Goal: Information Seeking & Learning: Find specific fact

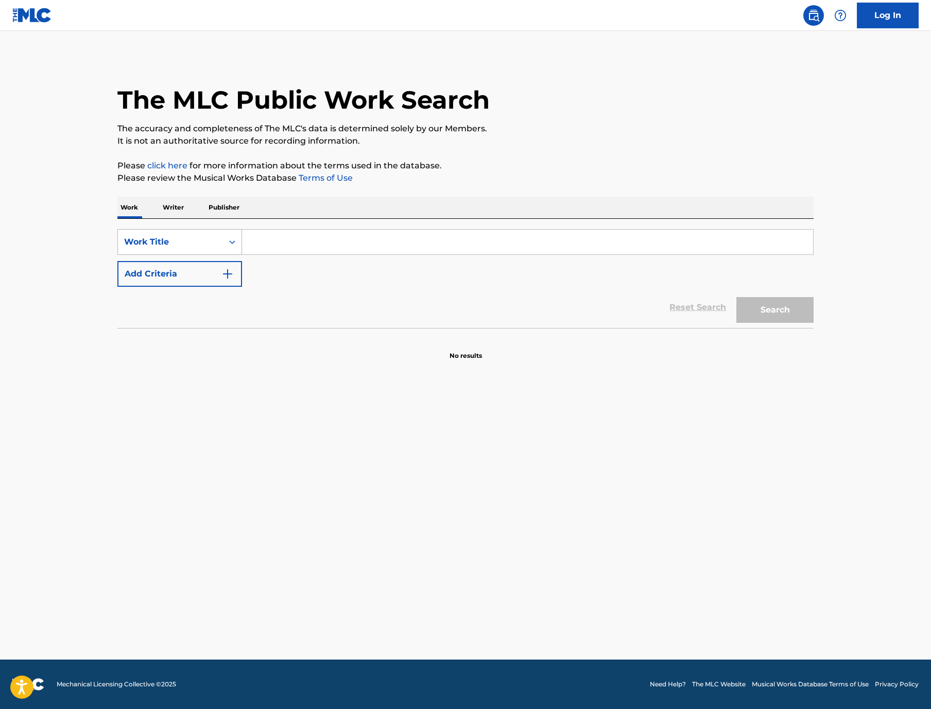
click at [124, 248] on div "Work Title" at bounding box center [170, 242] width 93 height 12
click at [242, 254] on input "Search Form" at bounding box center [527, 242] width 571 height 25
paste input "Prisionero"
type input "Prisionero"
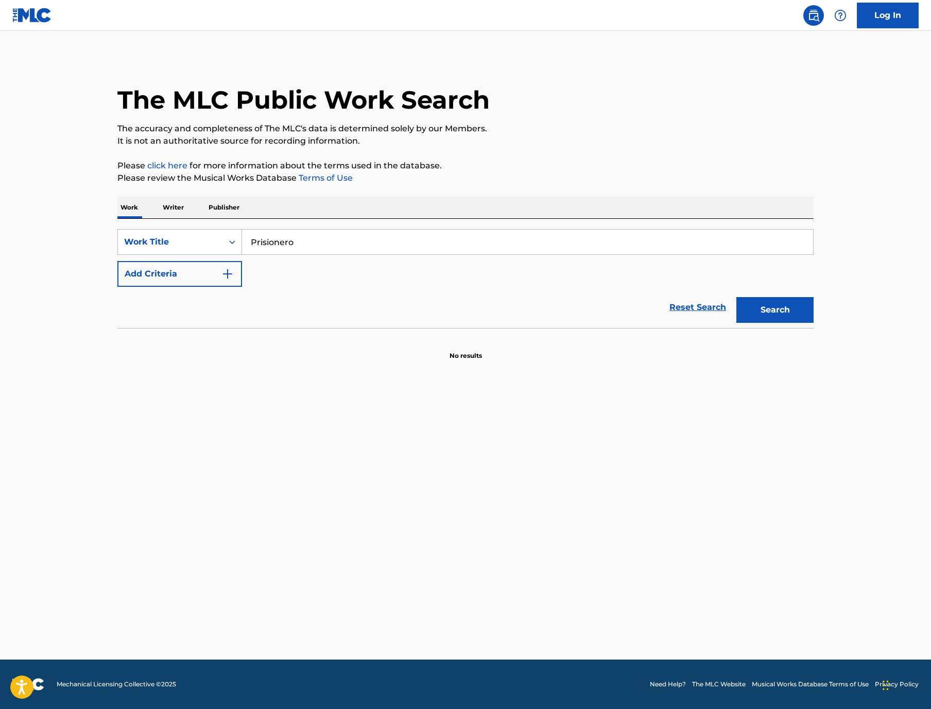
click at [117, 287] on button "Add Criteria" at bounding box center [179, 274] width 125 height 26
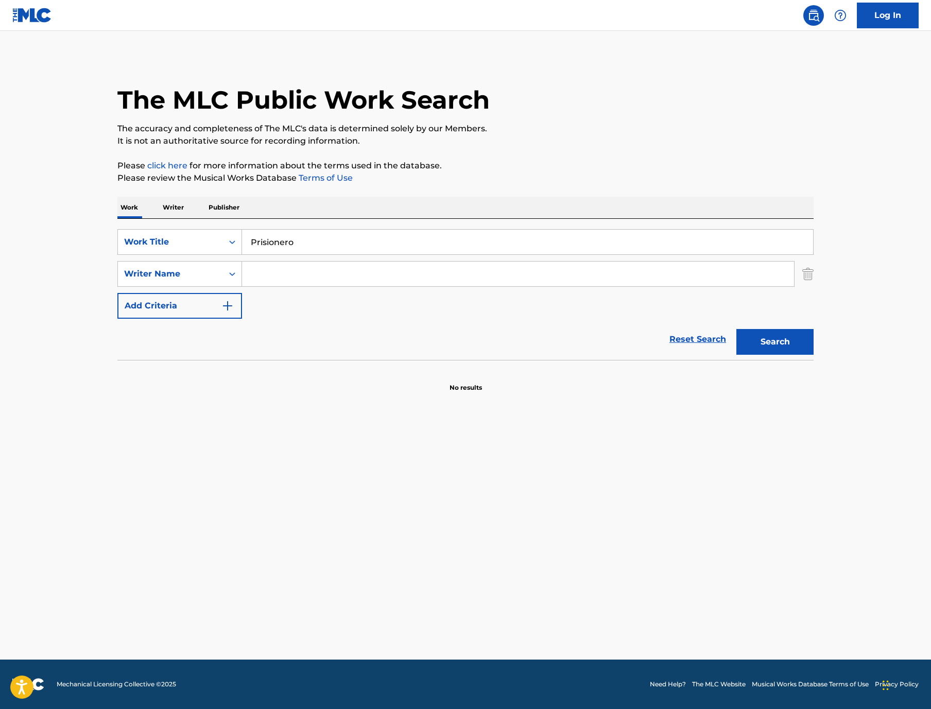
click at [242, 286] on input "Search Form" at bounding box center [518, 274] width 552 height 25
type input "[PERSON_NAME]"
click at [813, 355] on button "Search" at bounding box center [774, 342] width 77 height 26
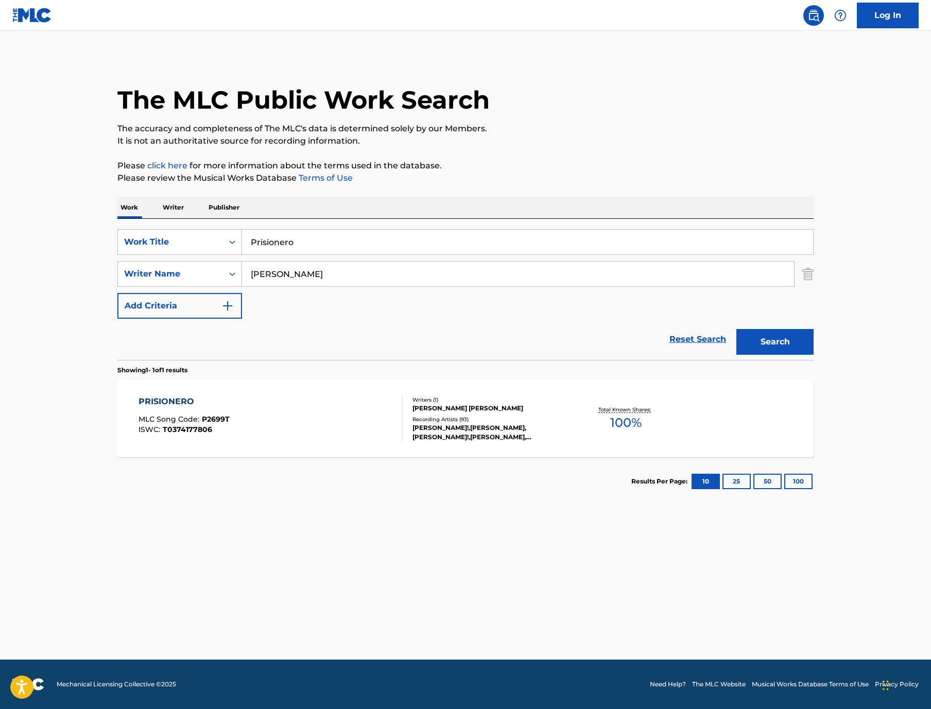
click at [138, 408] on div "PRISIONERO" at bounding box center [183, 401] width 91 height 12
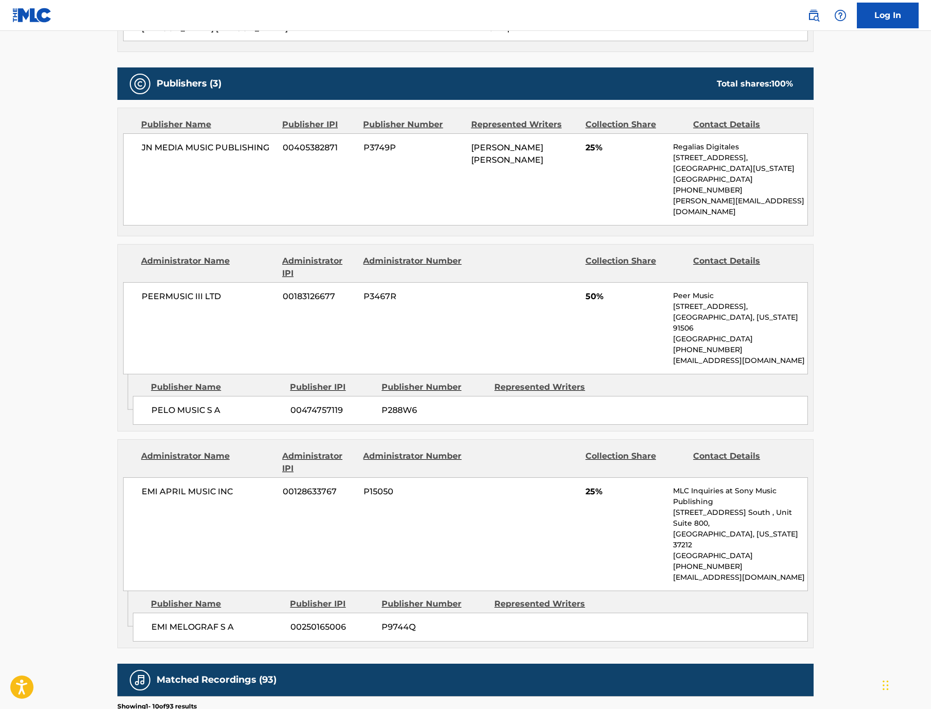
scroll to position [437, 0]
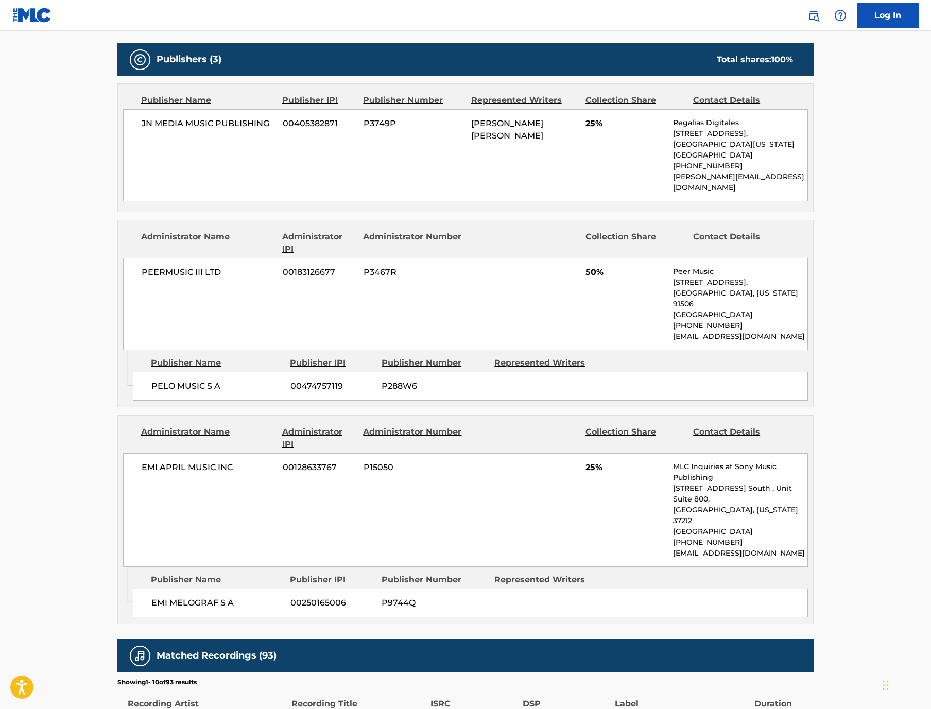
click at [218, 201] on div "JN MEDIA MUSIC PUBLISHING 00405382871 P3749P [PERSON_NAME] [PERSON_NAME] 25% Re…" at bounding box center [465, 155] width 685 height 92
click at [363, 130] on span "P3749P" at bounding box center [413, 123] width 100 height 12
copy span "P3749P"
click at [386, 392] on span "P288W6" at bounding box center [433, 386] width 105 height 12
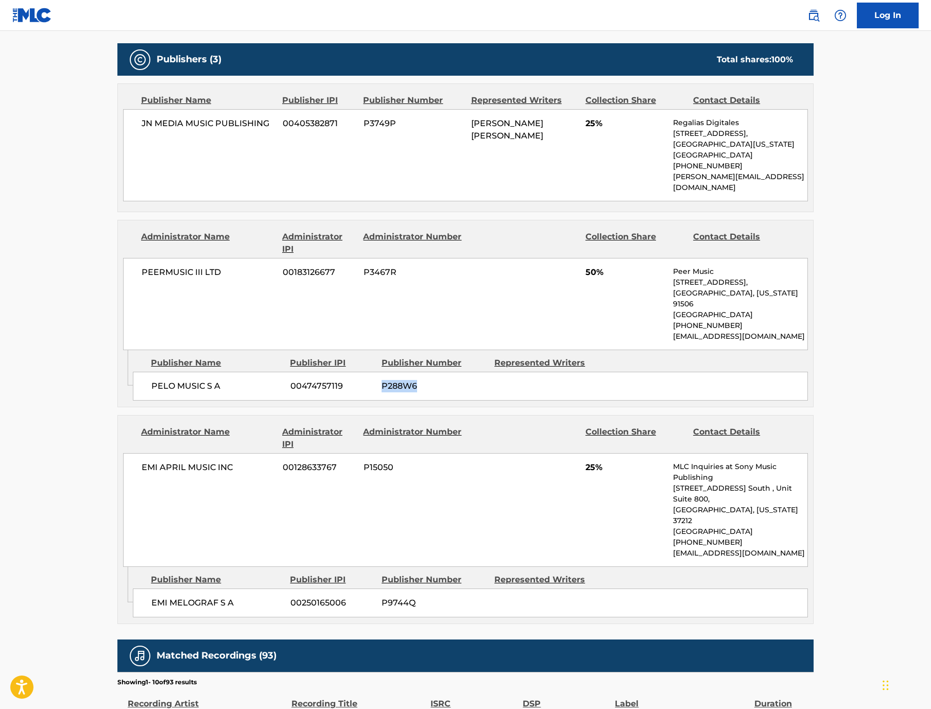
click at [386, 392] on span "P288W6" at bounding box center [433, 386] width 105 height 12
copy span "P288W6"
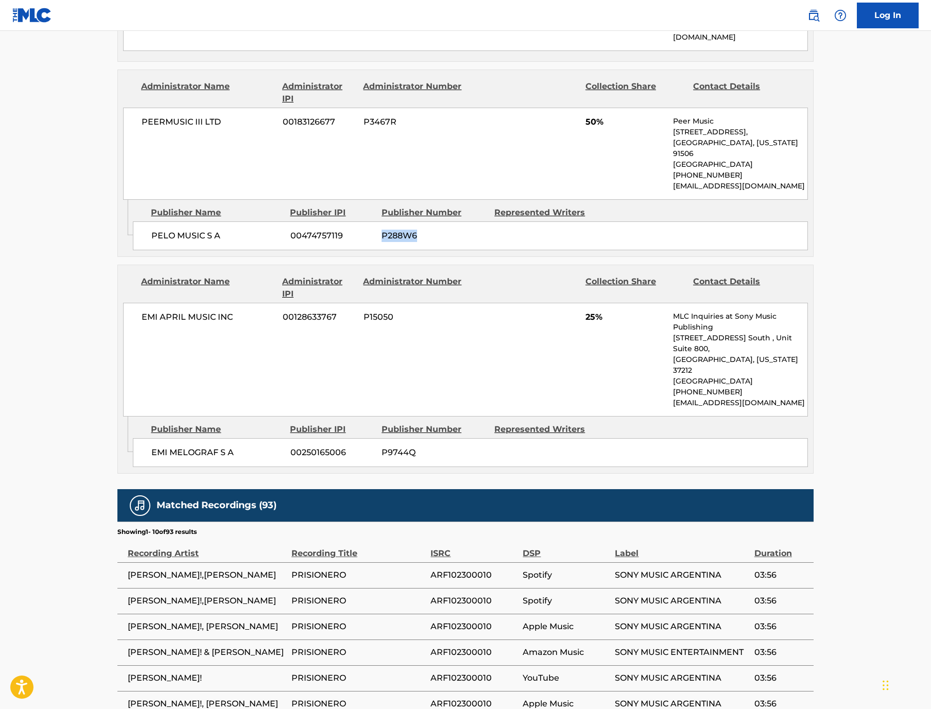
click at [381, 459] on span "P9744Q" at bounding box center [433, 452] width 105 height 12
copy span "P9744Q"
drag, startPoint x: 176, startPoint y: 370, endPoint x: 58, endPoint y: 372, distance: 117.9
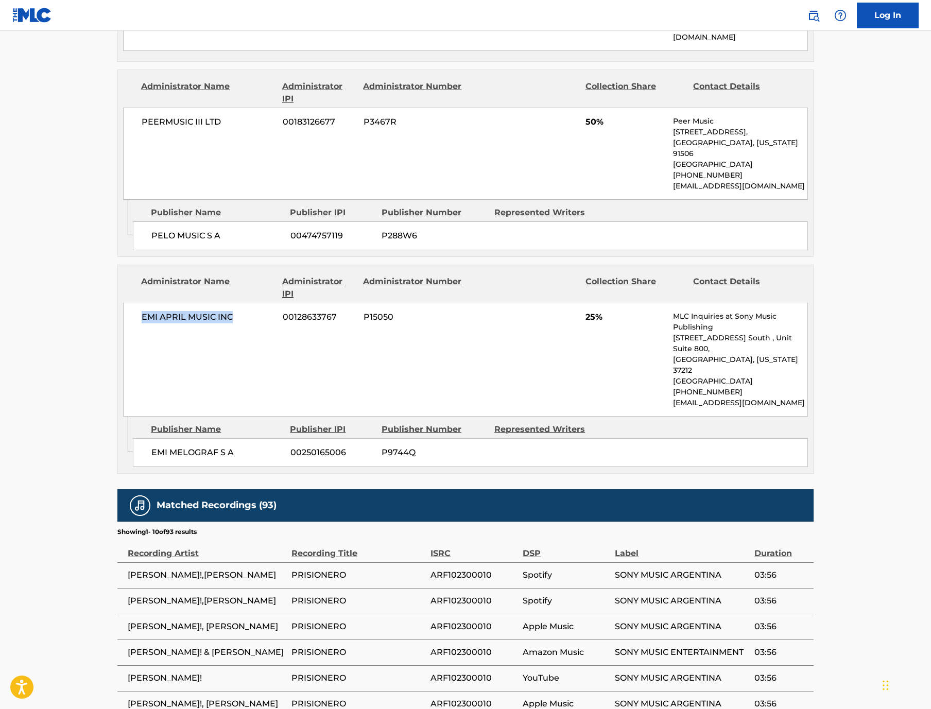
click at [123, 372] on div "EMI APRIL MUSIC INC 00128633767 P15050 25% MLC Inquiries at Sony Music Publishi…" at bounding box center [465, 360] width 685 height 114
copy span "EMI APRIL MUSIC INC"
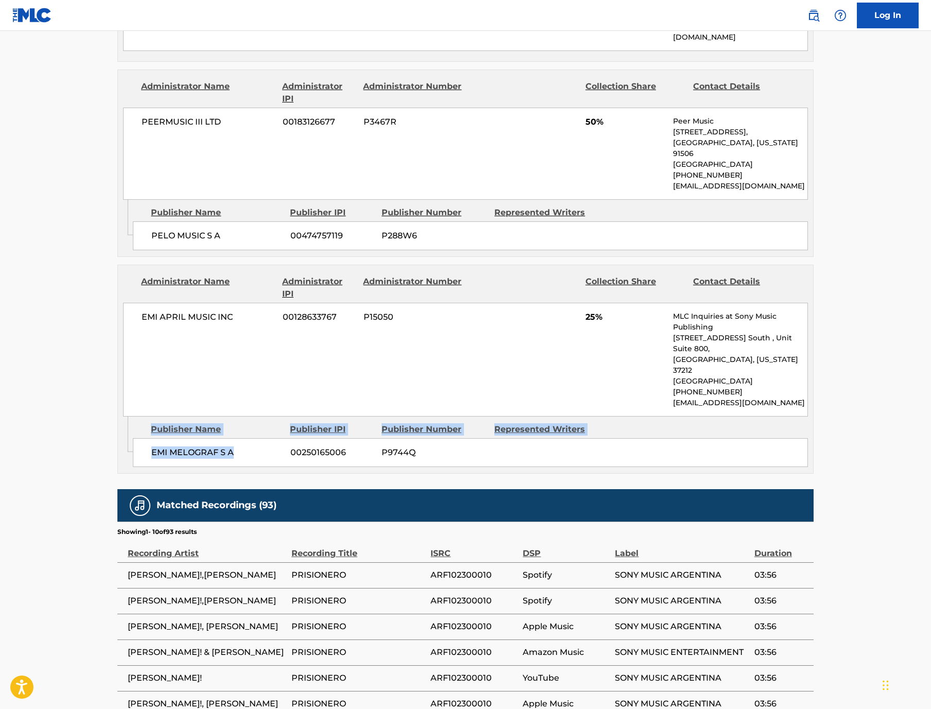
drag, startPoint x: 179, startPoint y: 472, endPoint x: 62, endPoint y: 471, distance: 117.4
click at [118, 471] on div "Admin Original Publisher Connecting Line Publisher Name Publisher IPI Publisher…" at bounding box center [465, 444] width 695 height 57
click at [151, 459] on span "EMI MELOGRAF S A" at bounding box center [216, 452] width 131 height 12
drag, startPoint x: 178, startPoint y: 474, endPoint x: 82, endPoint y: 474, distance: 95.8
click at [133, 467] on div "EMI MELOGRAF S A 00250165006 P9744Q" at bounding box center [470, 452] width 675 height 29
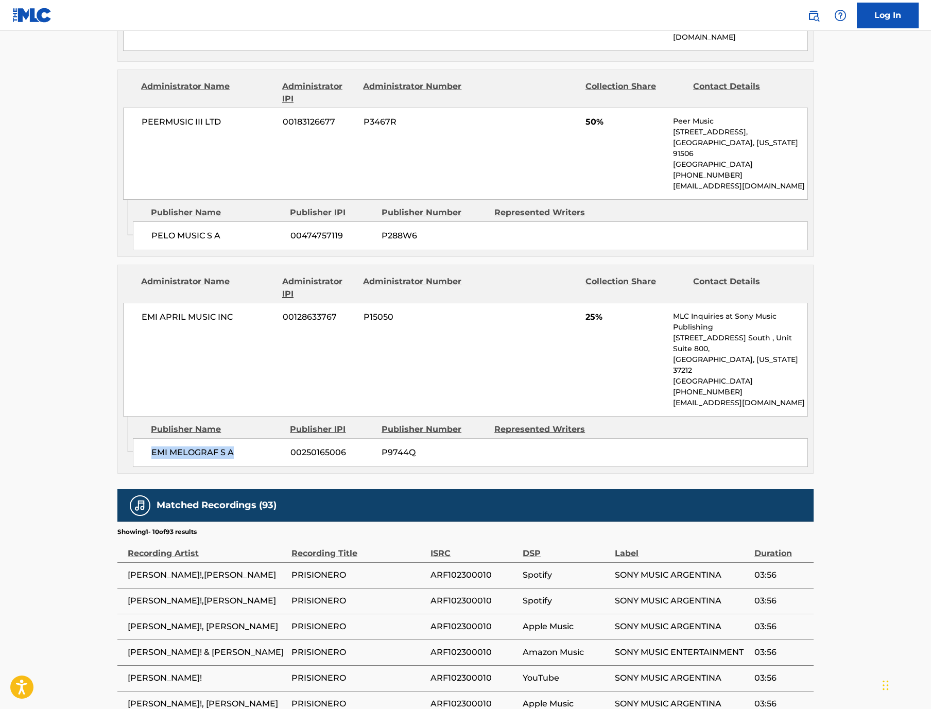
copy span "EMI MELOGRAF S A"
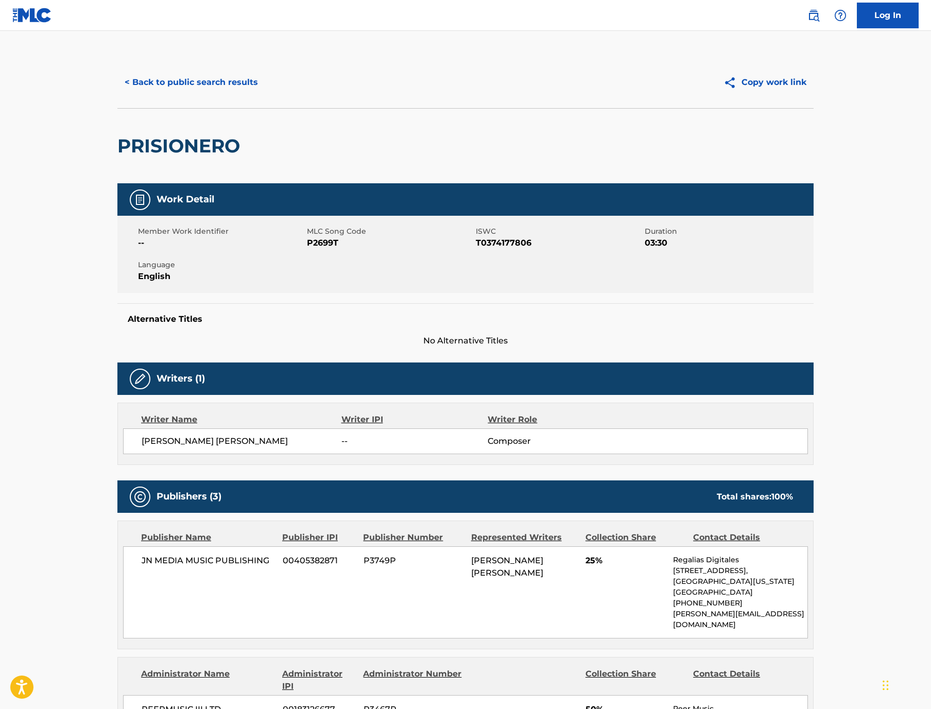
scroll to position [0, 0]
click at [117, 95] on button "< Back to public search results" at bounding box center [191, 82] width 148 height 26
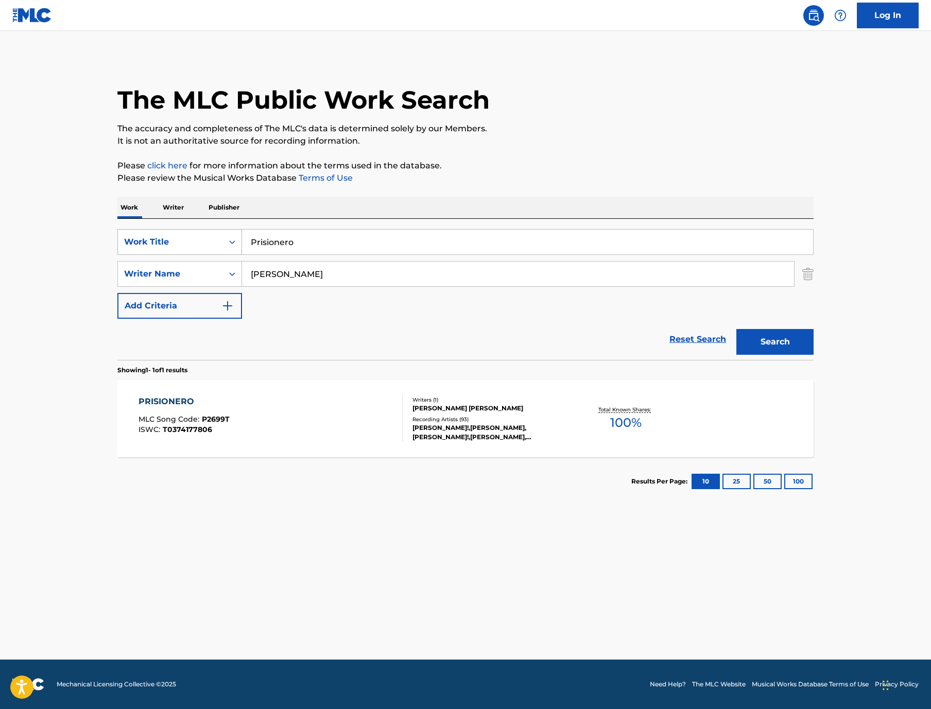
drag, startPoint x: 268, startPoint y: 279, endPoint x: 162, endPoint y: 274, distance: 106.7
click at [164, 255] on div "SearchWithCriteriabaac2f30-c069-4ed9-9c42-cf463688ed2a Work Title Prisionero" at bounding box center [465, 242] width 696 height 26
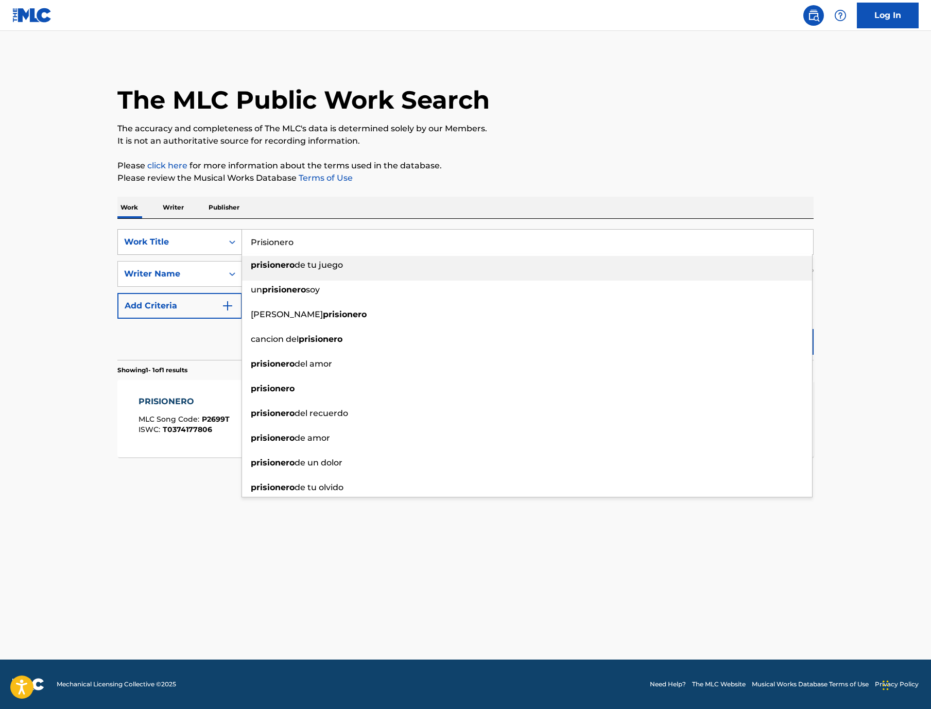
paste input "Yo"
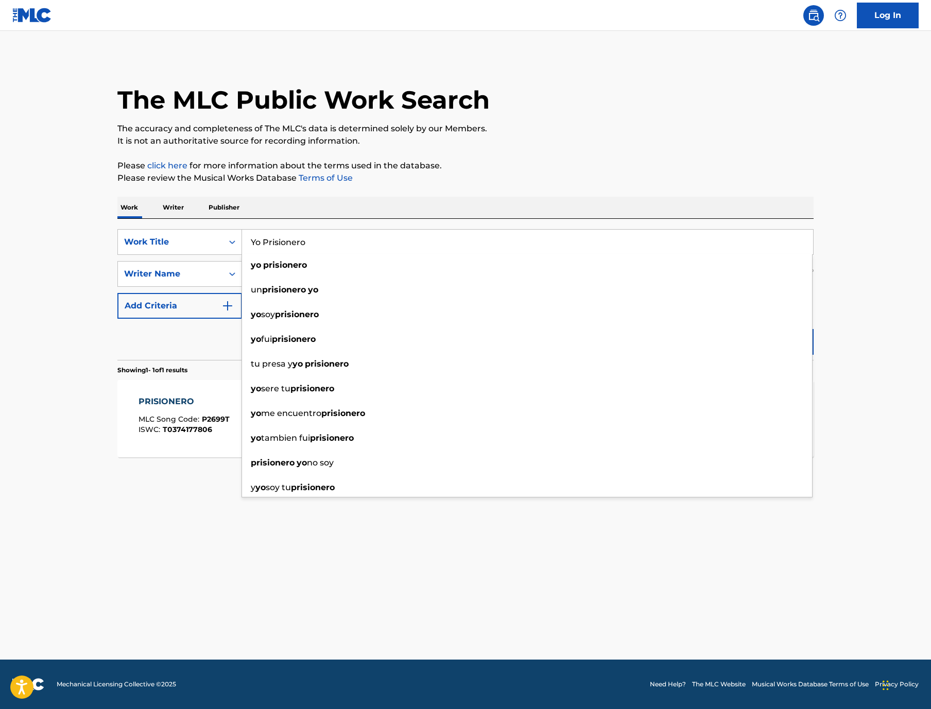
type input "Yo Prisionero"
click at [270, 218] on div "Work Writer Publisher" at bounding box center [465, 208] width 696 height 22
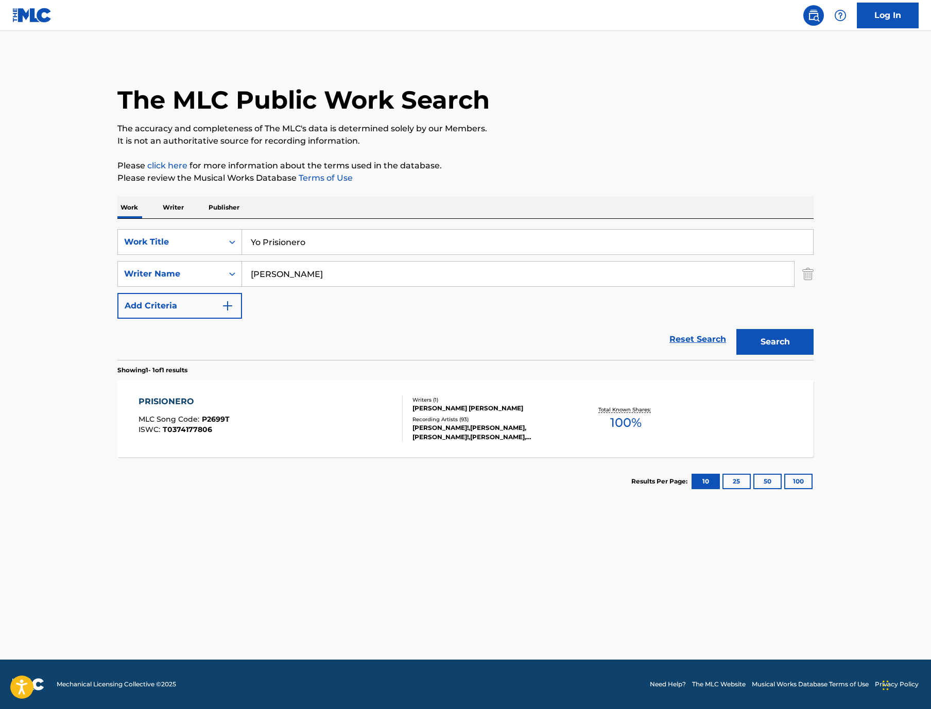
click at [813, 287] on img "Search Form" at bounding box center [807, 274] width 11 height 26
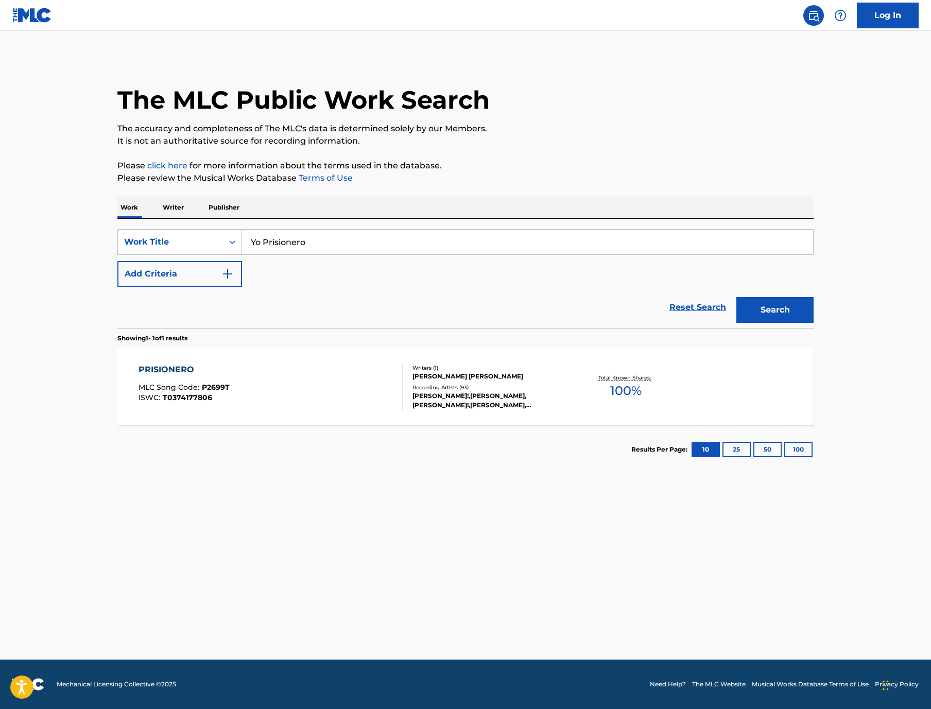
click at [813, 323] on button "Search" at bounding box center [774, 310] width 77 height 26
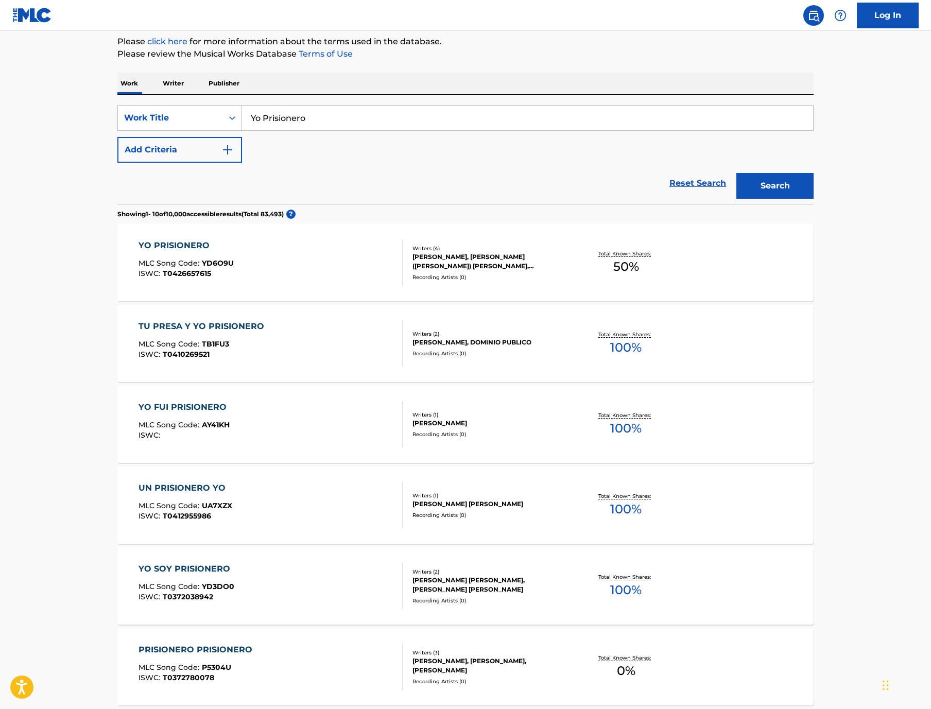
scroll to position [150, 0]
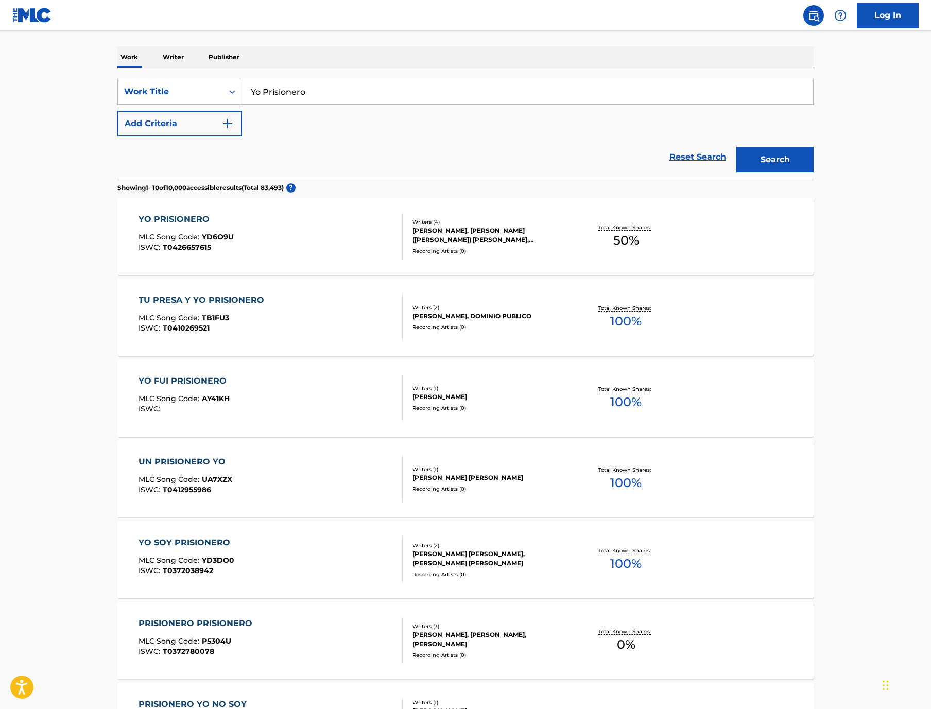
click at [138, 225] on div "YO PRISIONERO" at bounding box center [185, 219] width 95 height 12
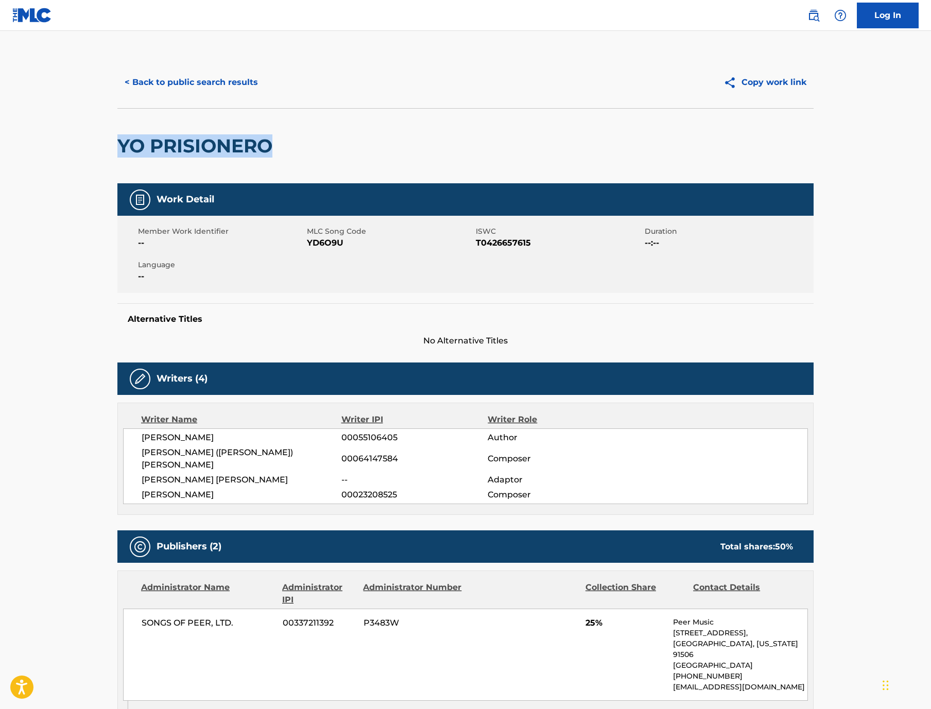
drag, startPoint x: 217, startPoint y: 169, endPoint x: 21, endPoint y: 162, distance: 196.3
click at [21, 162] on main "< Back to public search results Copy work link YO PRISIONERO Work Detail Member…" at bounding box center [465, 569] width 931 height 1077
copy h2 "YO PRISIONERO"
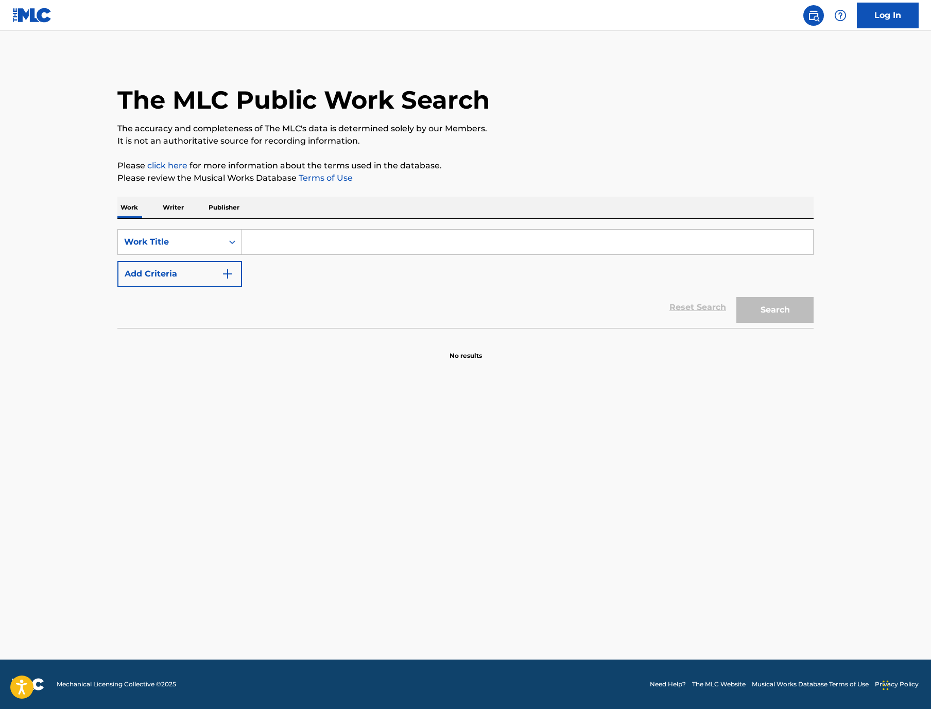
click at [250, 254] on input "Search Form" at bounding box center [527, 242] width 571 height 25
paste input "Io Prigioniero"
type input "Io Prigioniero"
click at [696, 494] on main "The MLC Public Work Search The accuracy and completeness of The MLC's data is d…" at bounding box center [465, 345] width 931 height 629
click at [813, 323] on button "Search" at bounding box center [774, 310] width 77 height 26
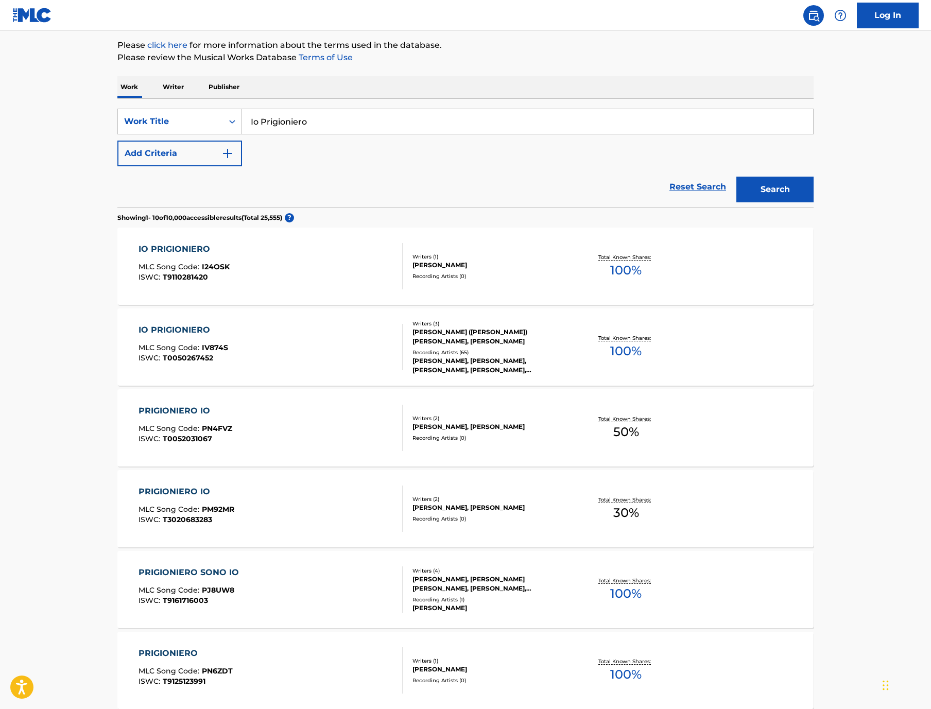
scroll to position [132, 0]
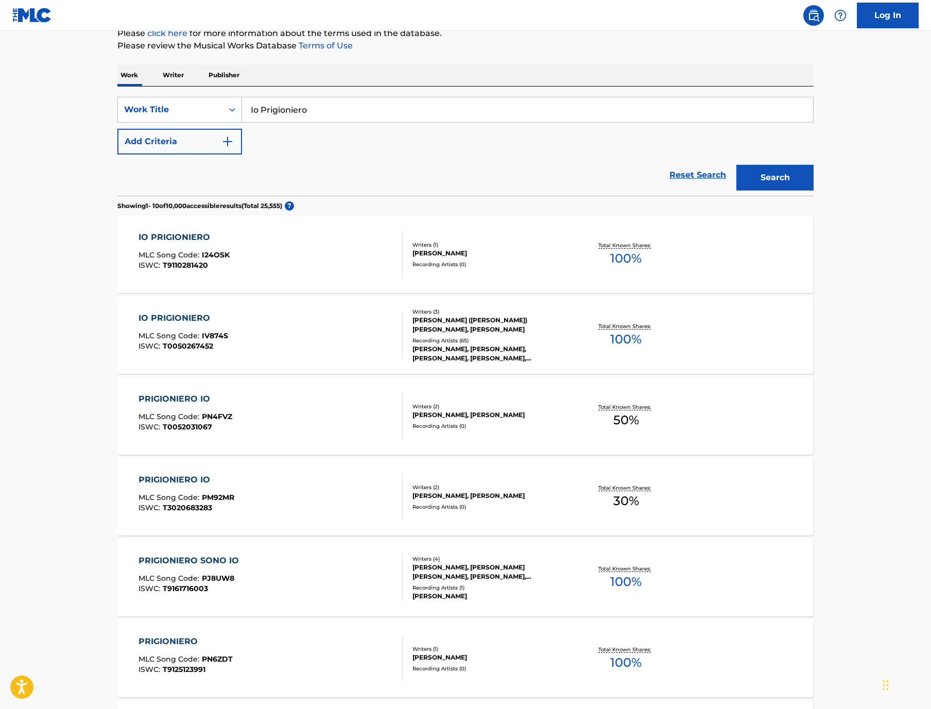
click at [138, 324] on div "IO PRIGIONIERO" at bounding box center [183, 318] width 90 height 12
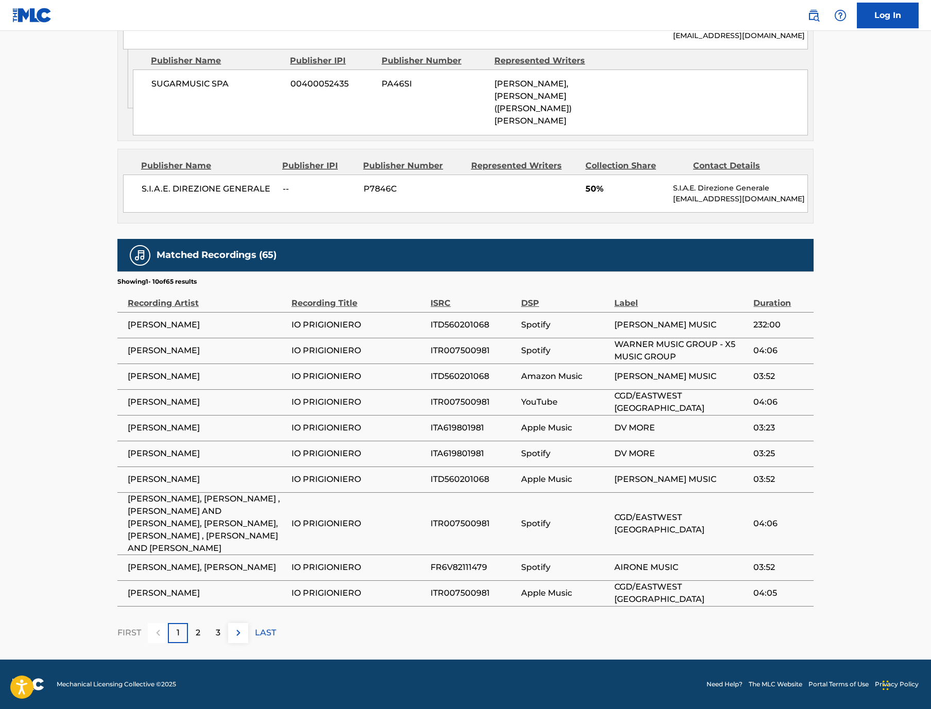
scroll to position [943, 0]
click at [232, 627] on img at bounding box center [238, 633] width 12 height 12
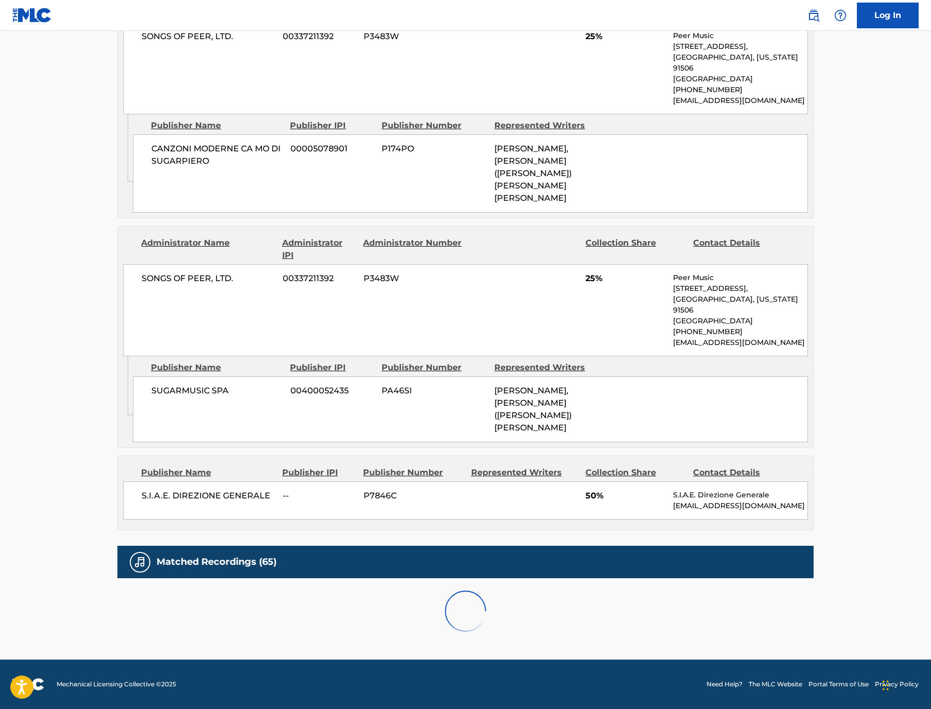
scroll to position [615, 0]
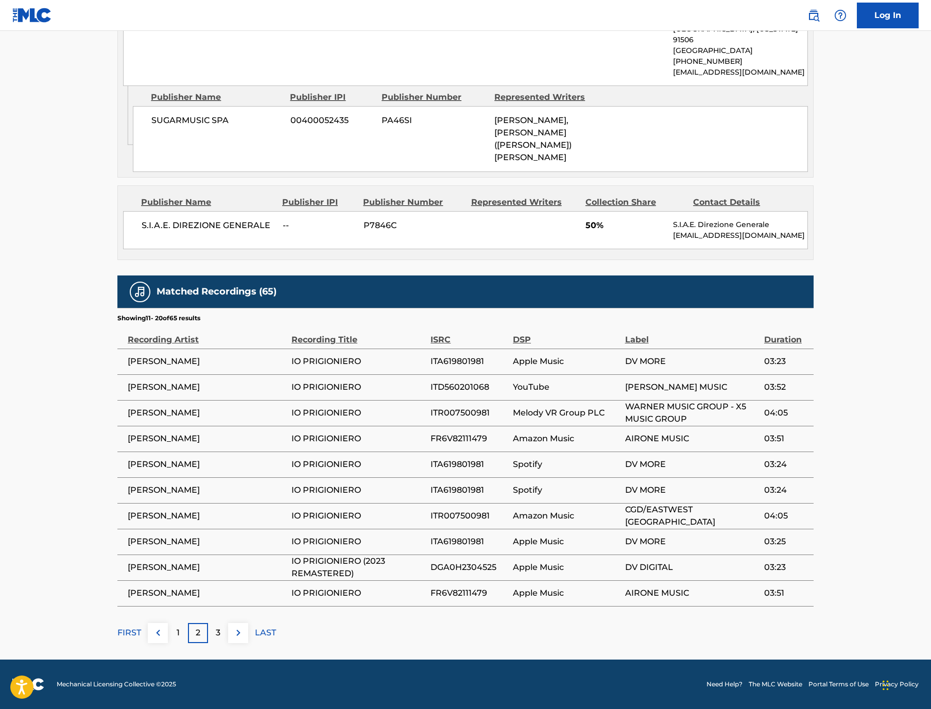
click at [232, 627] on img at bounding box center [238, 633] width 12 height 12
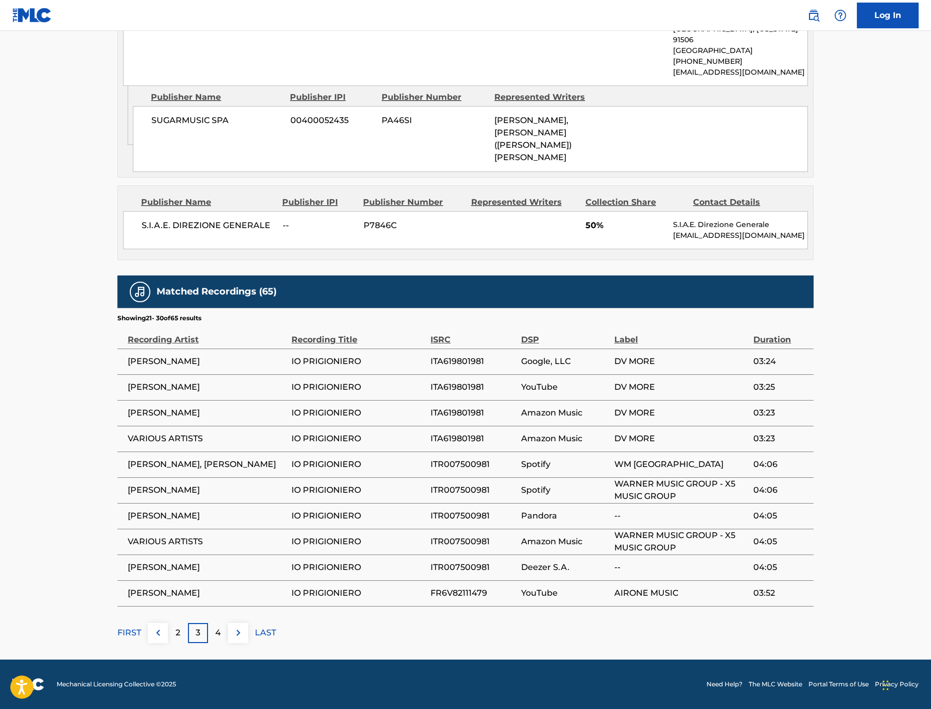
scroll to position [936, 0]
click at [232, 627] on img at bounding box center [238, 633] width 12 height 12
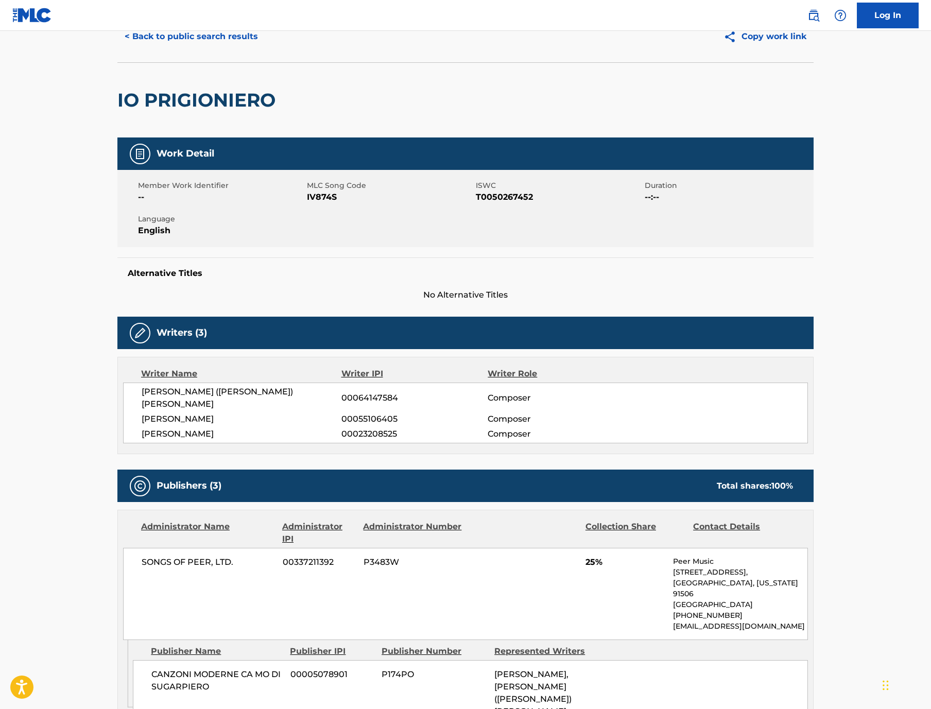
scroll to position [41, 0]
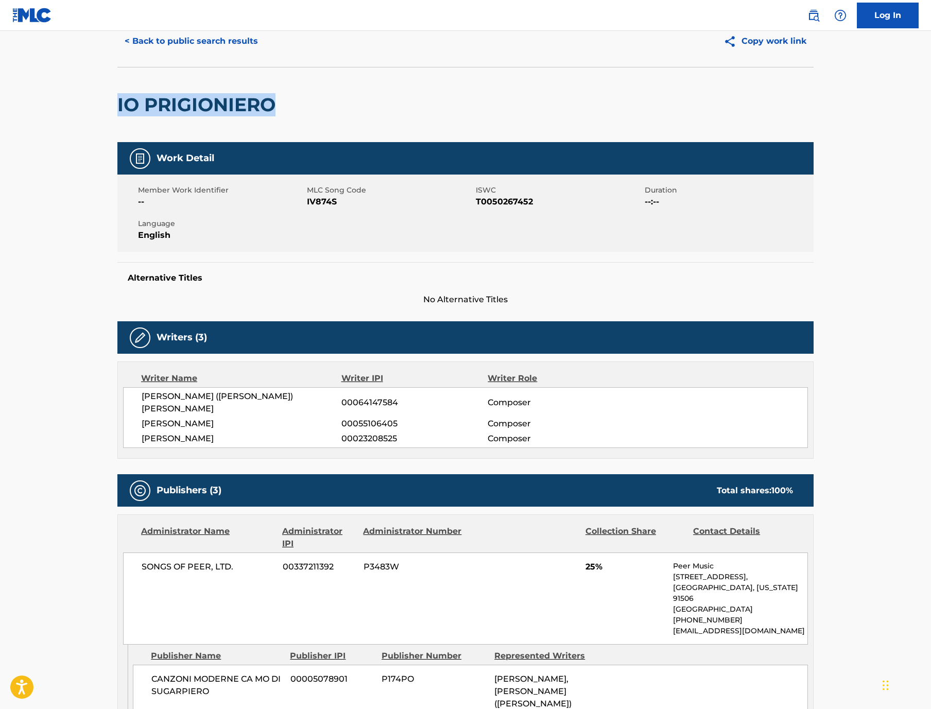
drag, startPoint x: 217, startPoint y: 134, endPoint x: 32, endPoint y: 120, distance: 185.3
copy h2 "IO PRIGIONIERO"
click at [307, 208] on span "IV874S" at bounding box center [390, 202] width 166 height 12
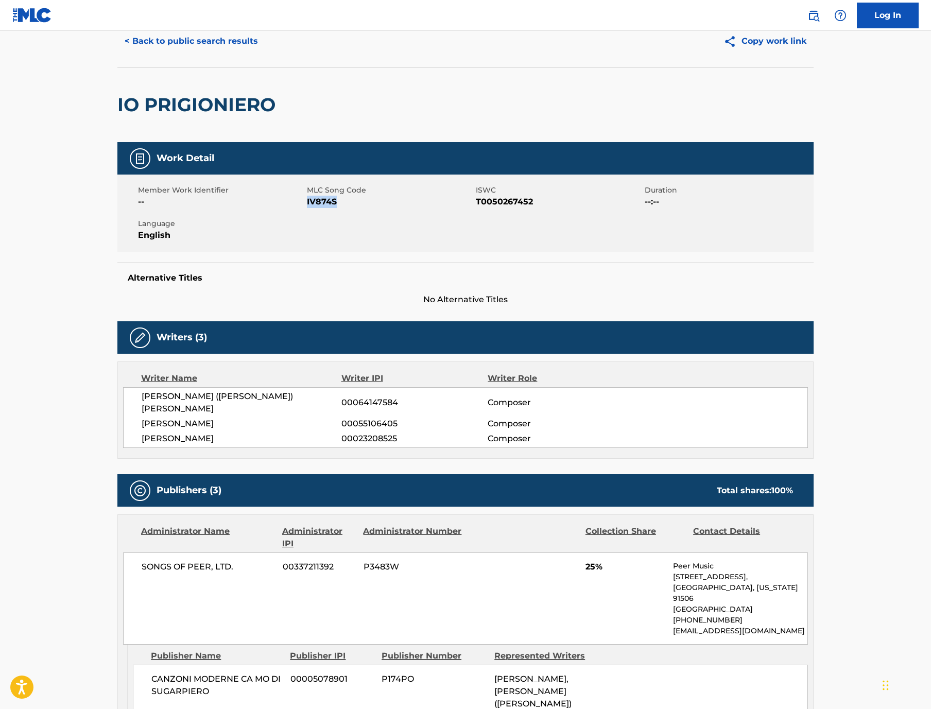
copy span "IV874S"
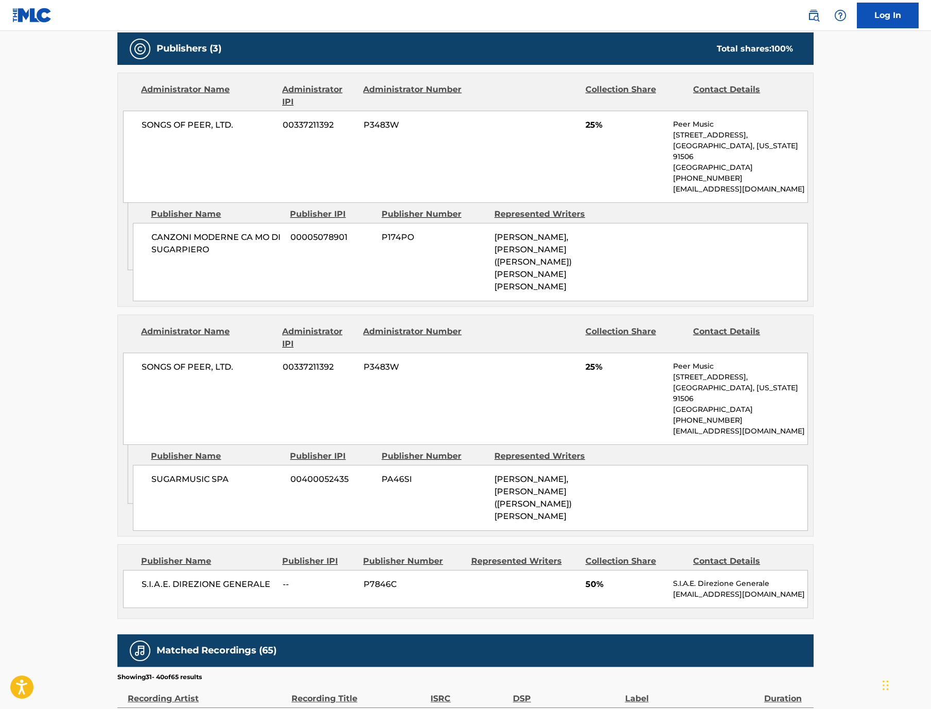
scroll to position [494, 0]
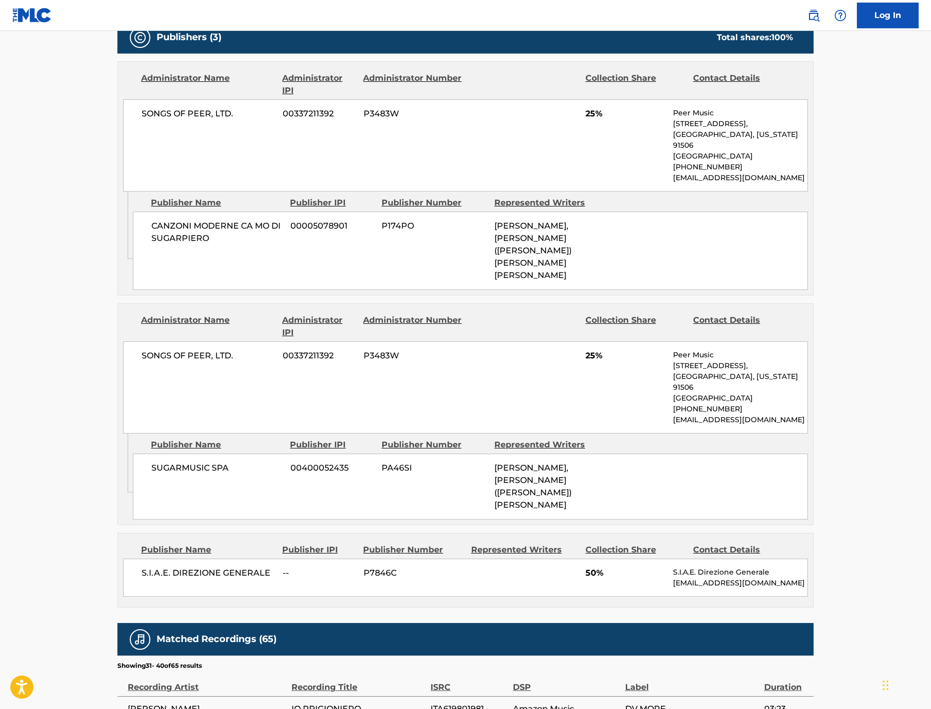
click at [382, 232] on span "P174PO" at bounding box center [433, 226] width 105 height 12
copy span "P174PO"
click at [381, 474] on span "PA46SI" at bounding box center [433, 468] width 105 height 12
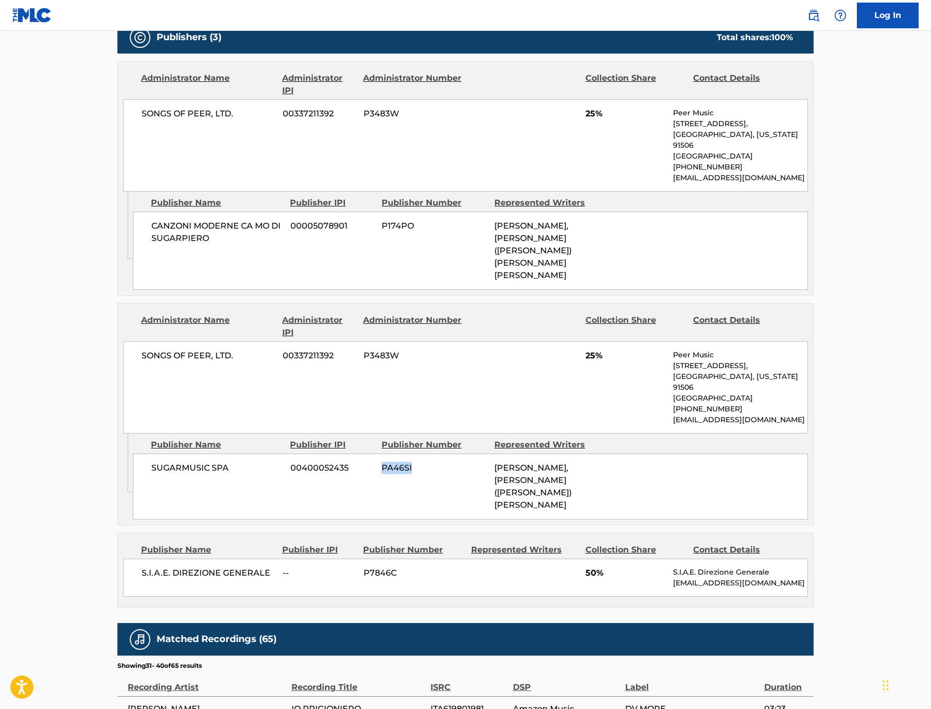
copy span "PA46SI"
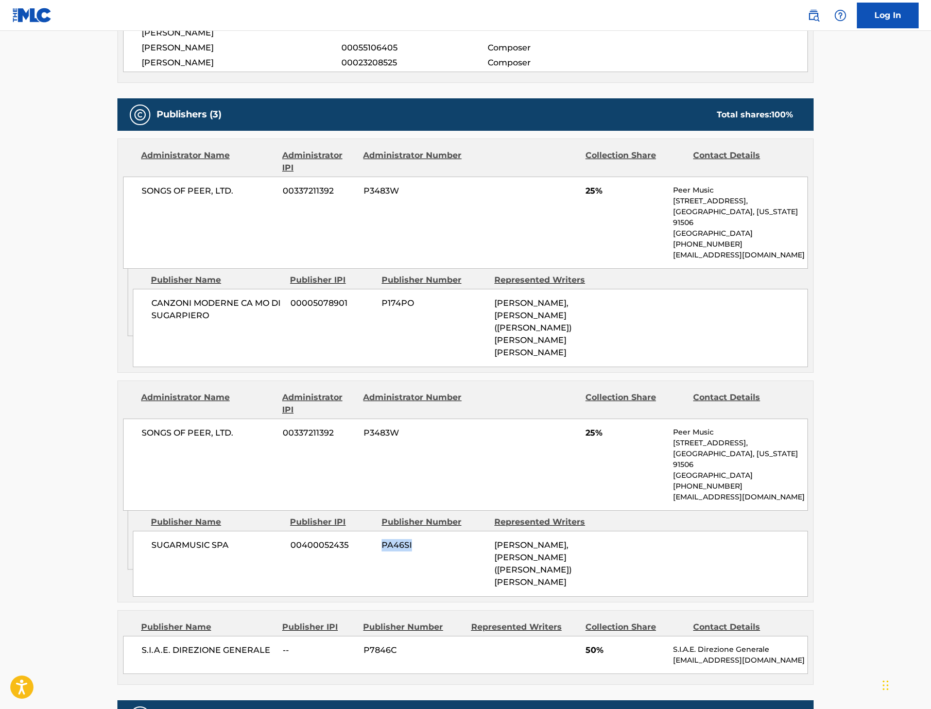
scroll to position [418, 0]
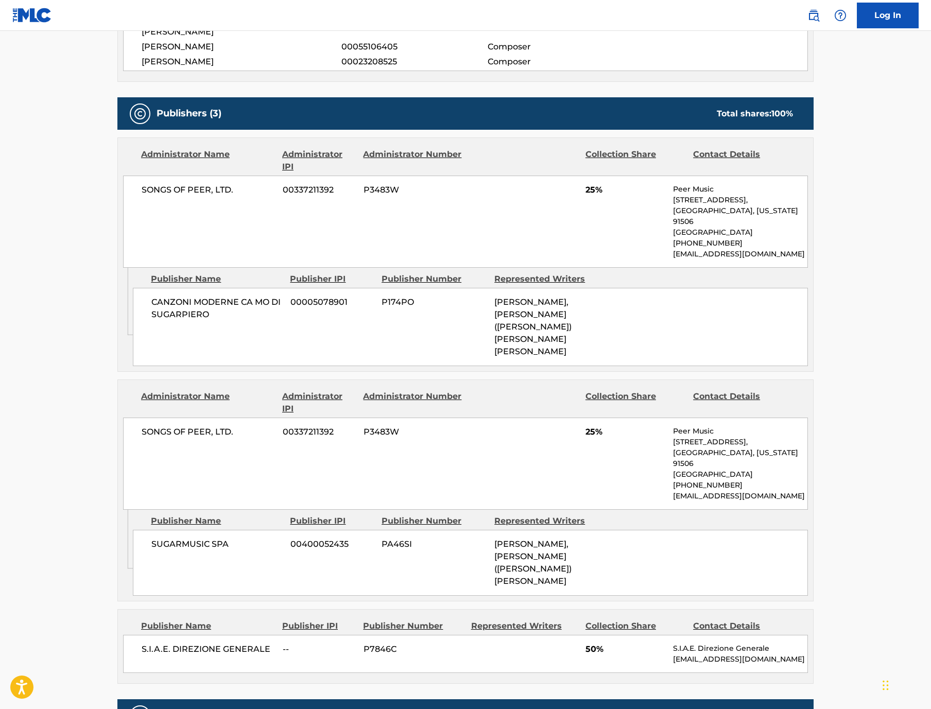
click at [381, 308] on span "P174PO" at bounding box center [433, 302] width 105 height 12
copy span "P174PO"
drag, startPoint x: 178, startPoint y: 247, endPoint x: 73, endPoint y: 248, distance: 105.5
click at [123, 248] on div "SONGS OF PEER, LTD. 00337211392 P3483W 25% Peer Music [STREET_ADDRESS][US_STATE…" at bounding box center [465, 222] width 685 height 92
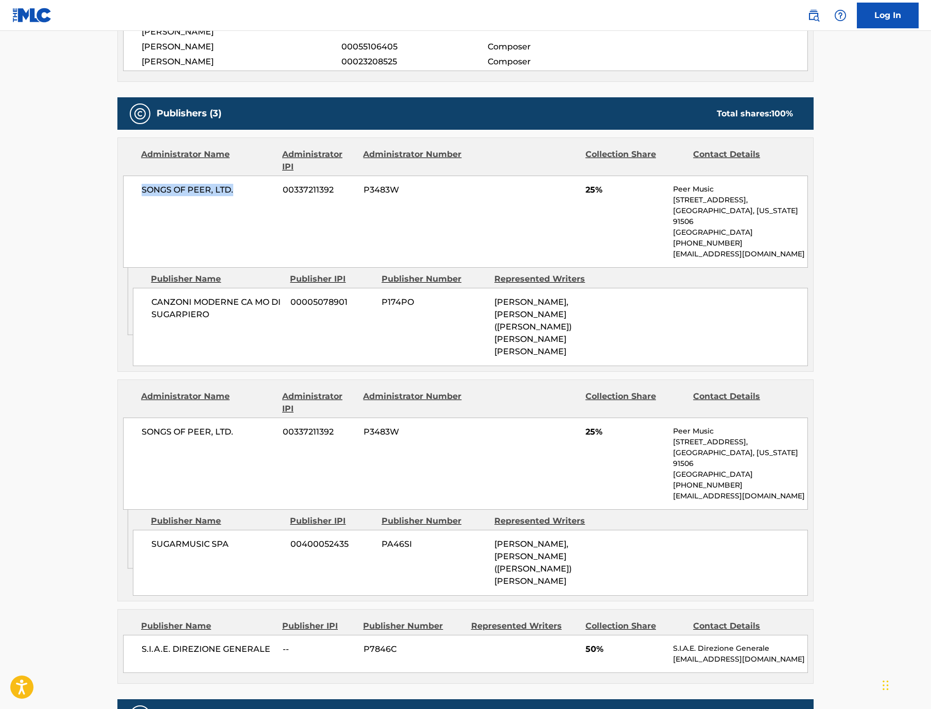
copy span "SONGS OF PEER, LTD."
drag, startPoint x: 153, startPoint y: 361, endPoint x: 83, endPoint y: 352, distance: 70.1
click at [133, 352] on div "CANZONI MODERNE CA MO DI SUGARPIERO 00005078901 P174PO [PERSON_NAME], [PERSON_N…" at bounding box center [470, 327] width 675 height 78
copy span "CANZONI MODERNE CA MO DI SUGARPIERO"
